Goal: Check status: Check status

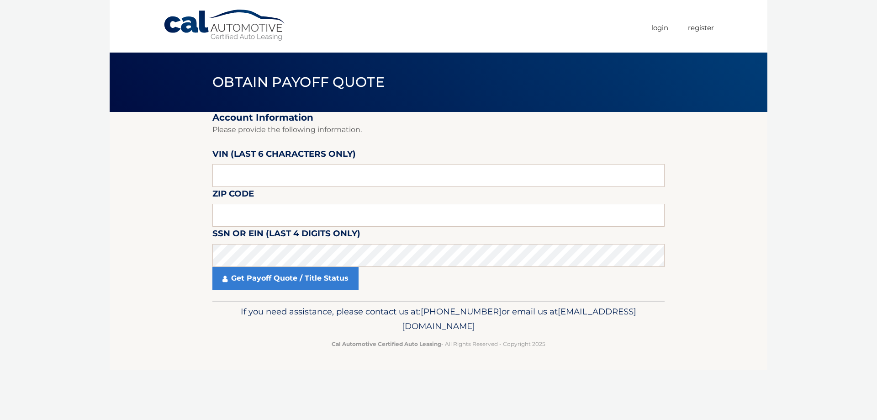
click at [240, 172] on input "text" at bounding box center [438, 175] width 452 height 23
type input "460135"
type input "10601"
drag, startPoint x: 260, startPoint y: 283, endPoint x: 281, endPoint y: 271, distance: 24.0
click at [261, 283] on link "Get Payoff Quote / Title Status" at bounding box center [285, 278] width 146 height 23
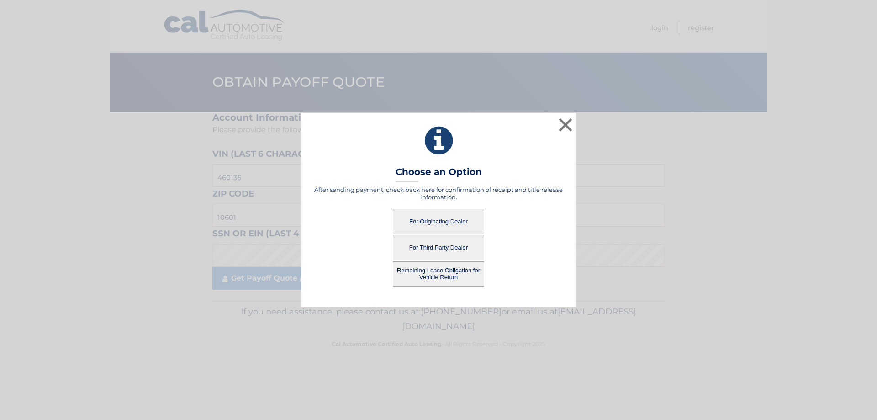
click at [433, 247] on button "For Third Party Dealer" at bounding box center [438, 247] width 91 height 25
drag, startPoint x: 425, startPoint y: 249, endPoint x: 433, endPoint y: 255, distance: 10.1
click at [433, 255] on button "For Third Party Dealer" at bounding box center [438, 247] width 91 height 25
click at [431, 254] on button "For Third Party Dealer" at bounding box center [438, 247] width 91 height 25
click at [431, 253] on button "For Third Party Dealer" at bounding box center [438, 247] width 91 height 25
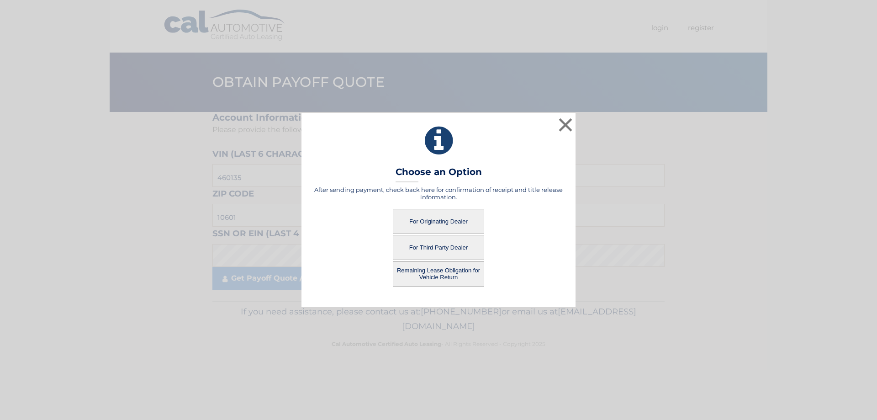
click at [433, 254] on button "For Third Party Dealer" at bounding box center [438, 247] width 91 height 25
click at [431, 248] on button "For Third Party Dealer" at bounding box center [438, 247] width 91 height 25
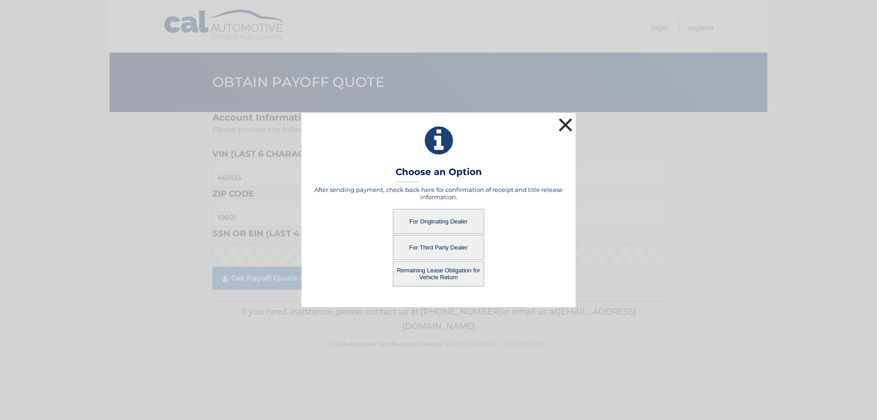
click at [565, 125] on button "×" at bounding box center [565, 125] width 18 height 18
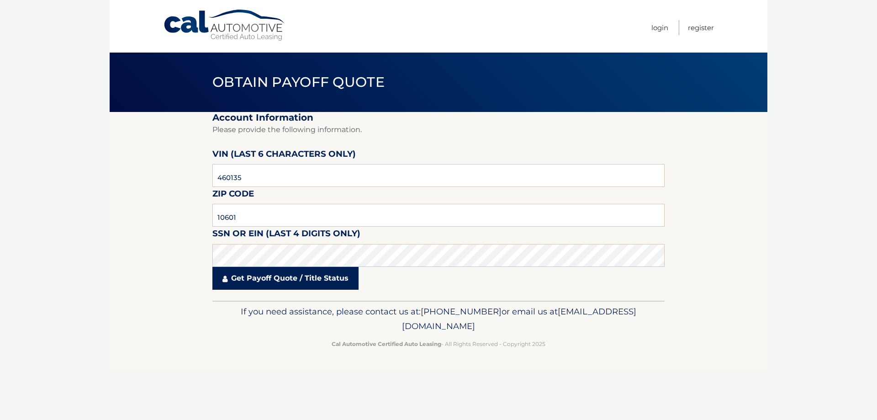
click at [306, 279] on link "Get Payoff Quote / Title Status" at bounding box center [285, 278] width 146 height 23
click at [237, 275] on link "Get Payoff Quote / Title Status" at bounding box center [285, 278] width 146 height 23
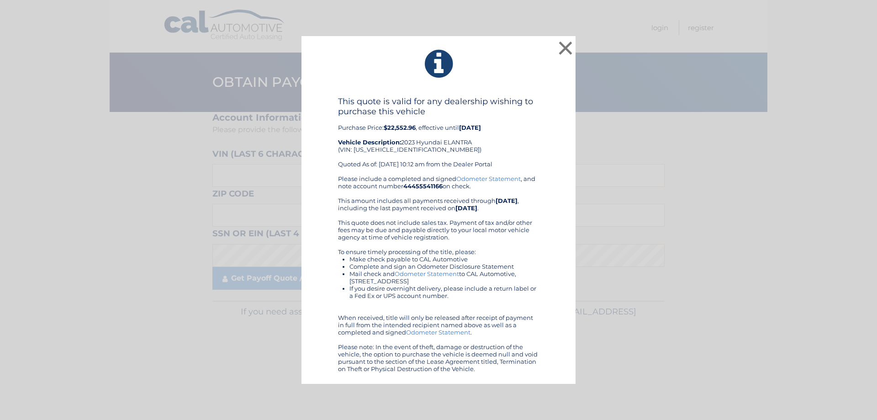
click at [272, 175] on div "× This quote is valid for any dealership wishing to purchase this vehicle Purch…" at bounding box center [438, 210] width 869 height 348
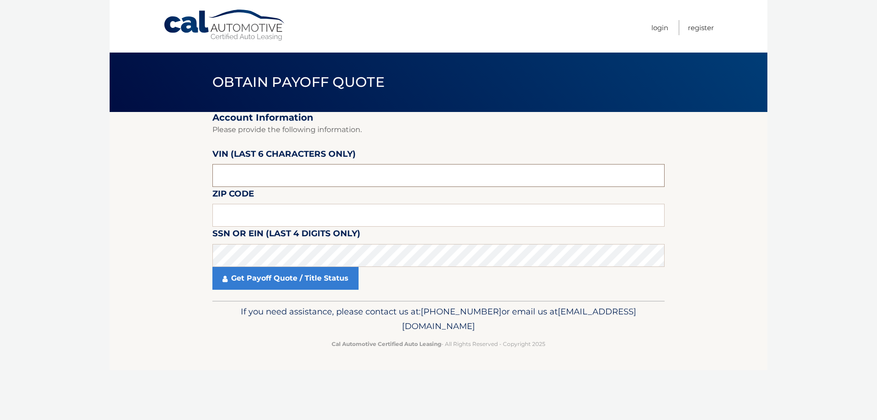
click at [270, 179] on input "text" at bounding box center [438, 175] width 452 height 23
type input "460135"
type input "10601"
click at [304, 267] on link "Get Payoff Quote / Title Status" at bounding box center [285, 278] width 146 height 23
click at [304, 268] on link "Get Payoff Quote / Title Status" at bounding box center [285, 278] width 146 height 23
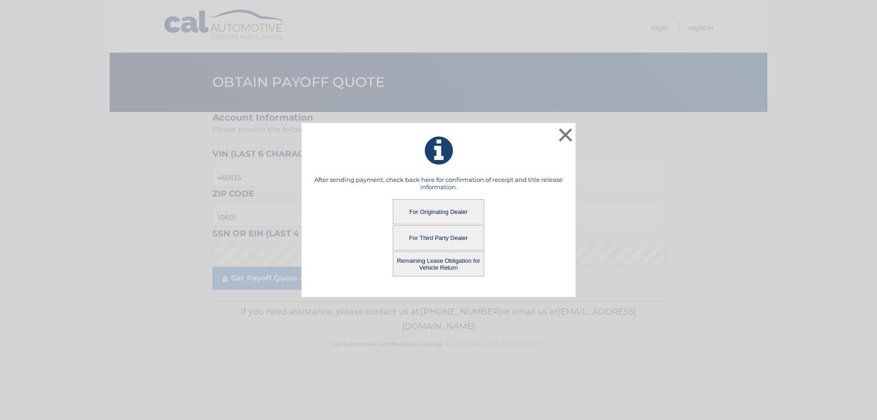
click at [445, 238] on button "For Third Party Dealer" at bounding box center [438, 237] width 91 height 25
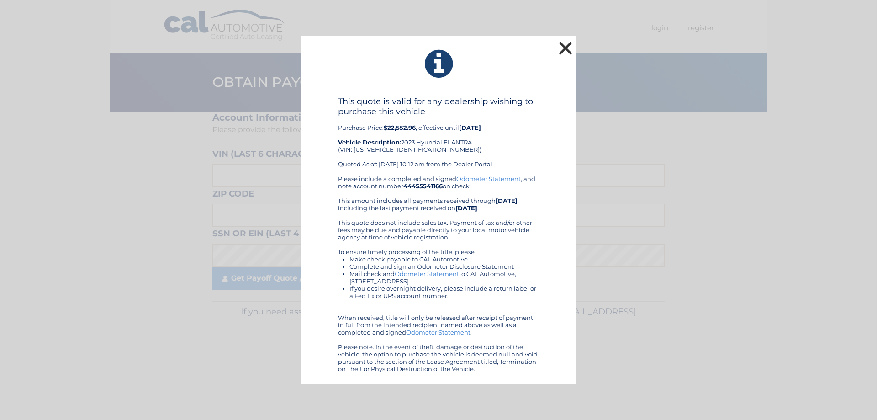
click at [568, 46] on button "×" at bounding box center [565, 48] width 18 height 18
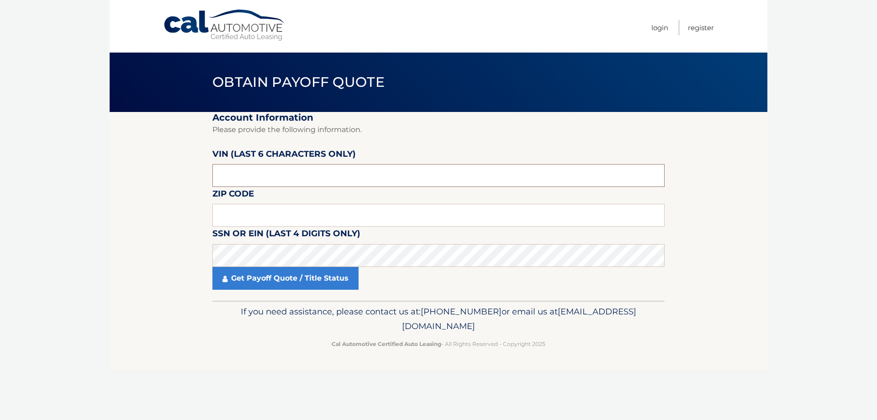
click at [246, 175] on input "text" at bounding box center [438, 175] width 452 height 23
type input "460135"
type input "10601"
click at [268, 272] on link "Get Payoff Quote / Title Status" at bounding box center [285, 278] width 146 height 23
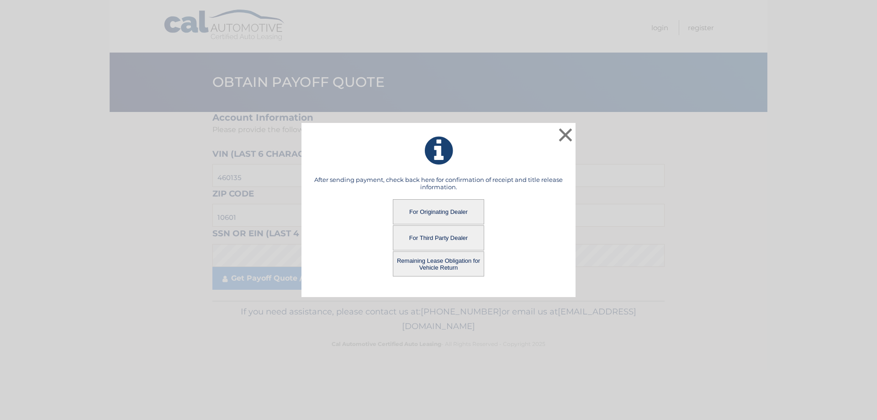
click at [431, 210] on button "For Originating Dealer" at bounding box center [438, 211] width 91 height 25
click at [447, 216] on button "For Originating Dealer" at bounding box center [438, 211] width 91 height 25
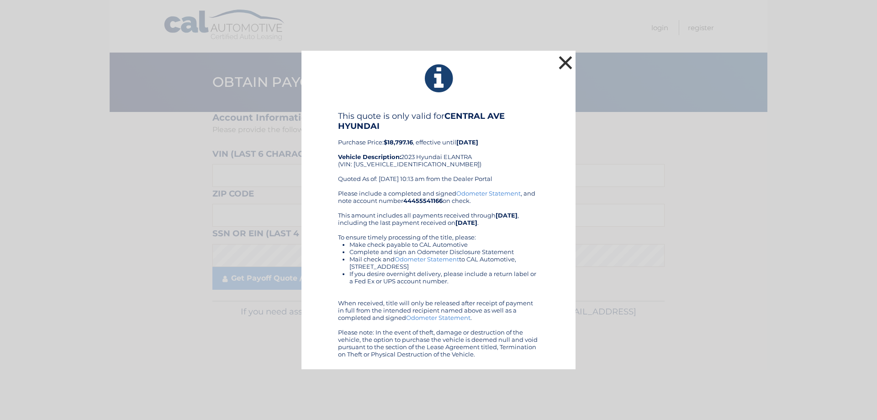
click at [569, 60] on button "×" at bounding box center [565, 62] width 18 height 18
